Goal: Check status

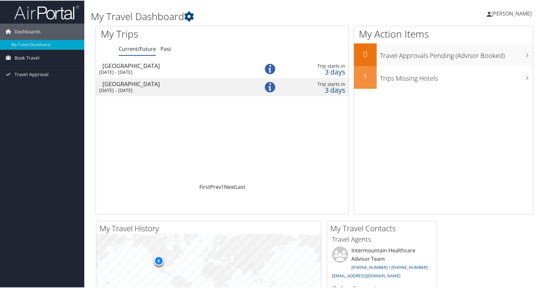
click at [122, 62] on div "Salt Lake City" at bounding box center [175, 65] width 146 height 6
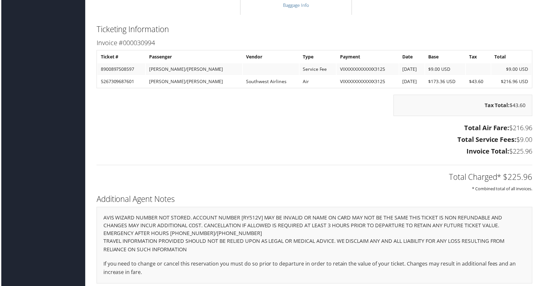
scroll to position [621, 0]
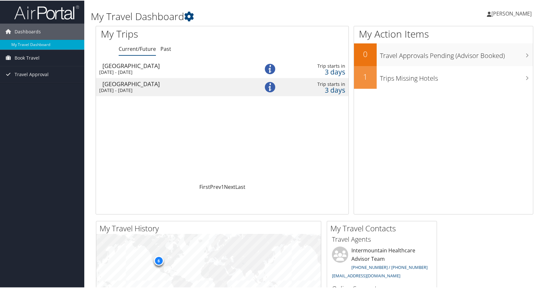
click at [129, 86] on div "Salt Lake City" at bounding box center [175, 83] width 146 height 6
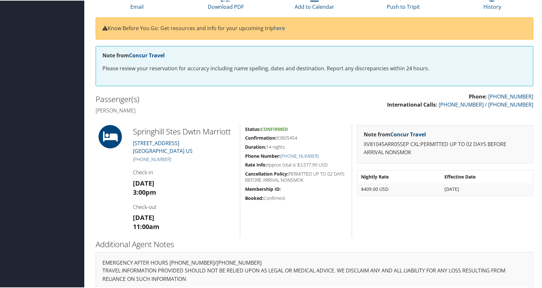
scroll to position [78, 0]
